Goal: Information Seeking & Learning: Compare options

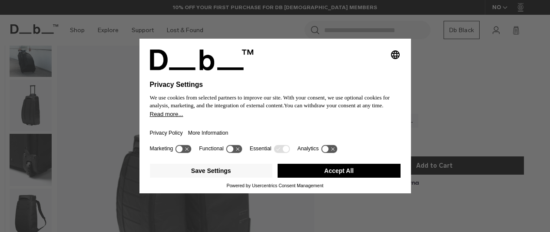
click at [42, 53] on div "Selecting an option will immediately change the language Privacy Settings We us…" at bounding box center [275, 116] width 550 height 232
click at [350, 174] on button "Accept All" at bounding box center [339, 171] width 123 height 14
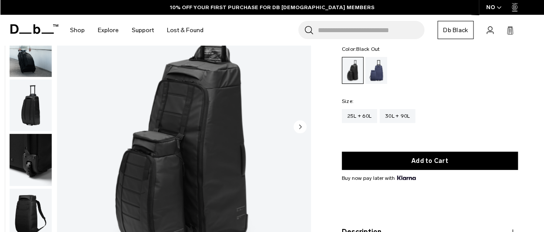
click at [37, 61] on img "button" at bounding box center [31, 51] width 42 height 52
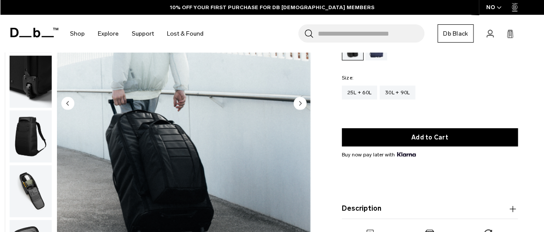
scroll to position [109, 0]
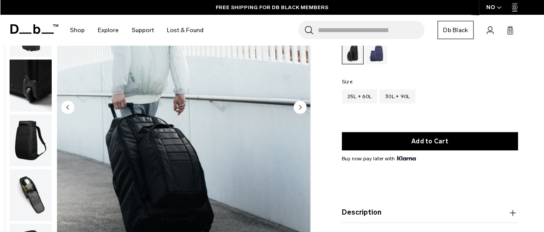
click at [297, 109] on circle "Next slide" at bounding box center [299, 107] width 13 height 13
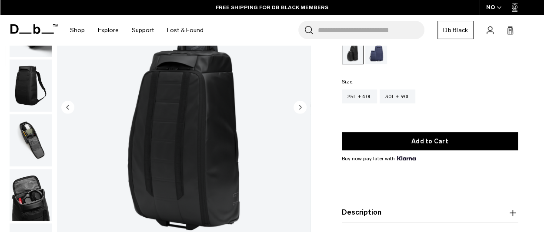
click at [297, 109] on circle "Next slide" at bounding box center [299, 107] width 13 height 13
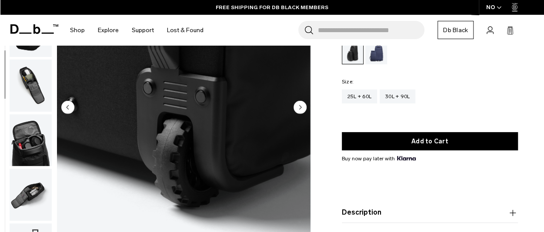
click at [297, 109] on circle "Next slide" at bounding box center [299, 107] width 13 height 13
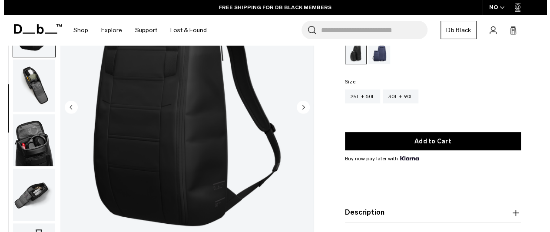
scroll to position [174, 0]
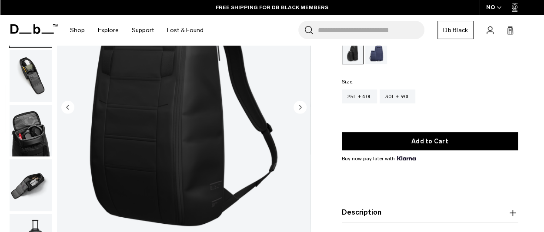
click at [297, 109] on circle "Next slide" at bounding box center [299, 107] width 13 height 13
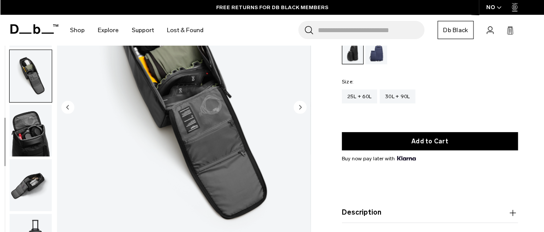
click at [297, 109] on circle "Next slide" at bounding box center [299, 107] width 13 height 13
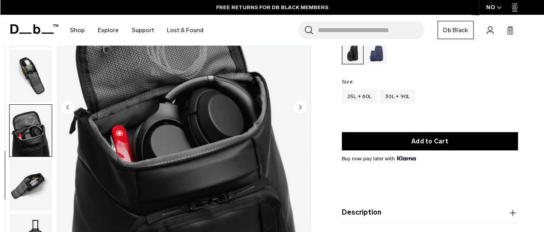
click at [297, 109] on circle "Next slide" at bounding box center [299, 107] width 13 height 13
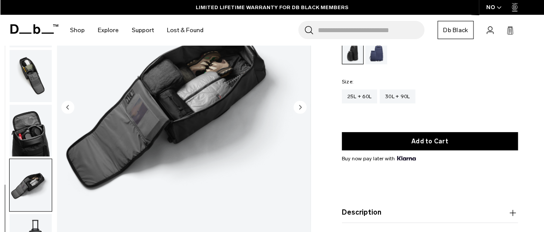
click at [297, 109] on circle "Next slide" at bounding box center [299, 107] width 13 height 13
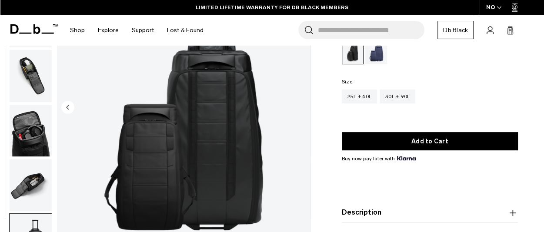
click at [297, 109] on img "9 / 9" at bounding box center [183, 108] width 253 height 316
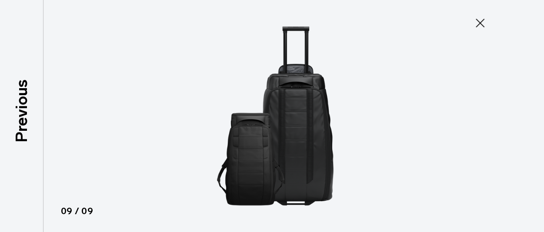
scroll to position [169, 0]
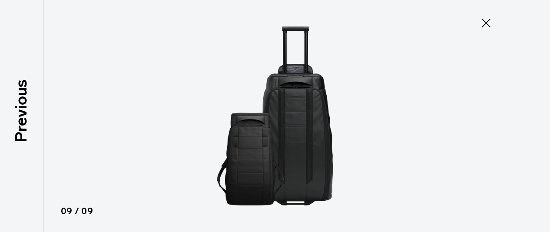
click at [481, 27] on icon at bounding box center [486, 23] width 14 height 14
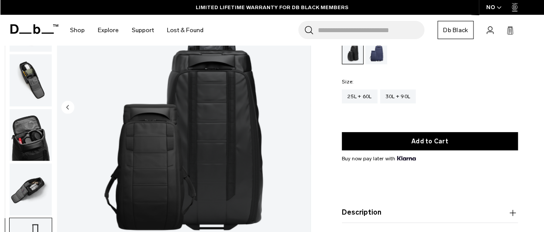
scroll to position [174, 0]
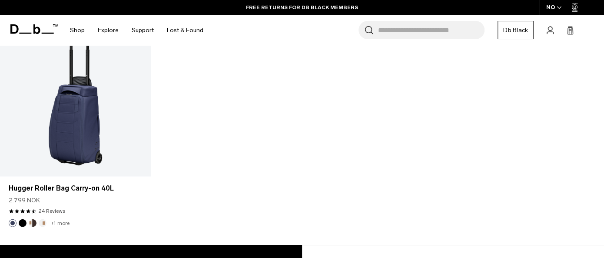
scroll to position [996, 0]
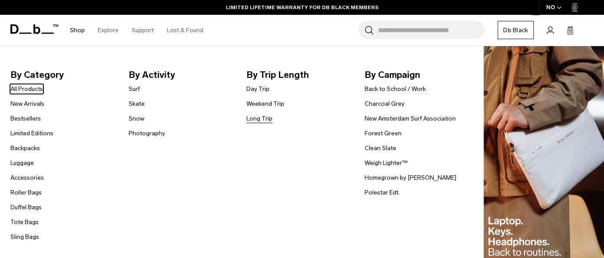
click at [267, 119] on link "Long Trip" at bounding box center [259, 118] width 26 height 9
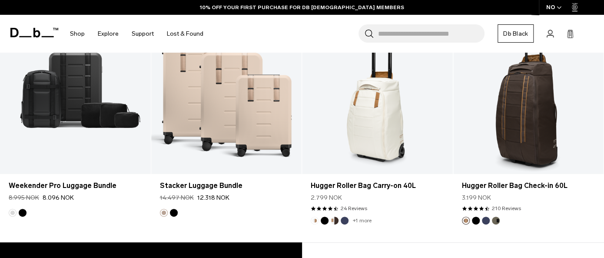
scroll to position [1662, 0]
